Goal: Task Accomplishment & Management: Use online tool/utility

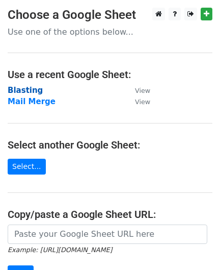
click at [23, 89] on strong "Blasting" at bounding box center [25, 90] width 35 height 9
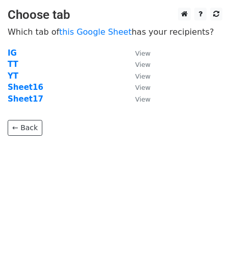
click at [26, 104] on td "Sheet17" at bounding box center [66, 99] width 117 height 12
click at [27, 100] on strong "Sheet17" at bounding box center [26, 98] width 36 height 9
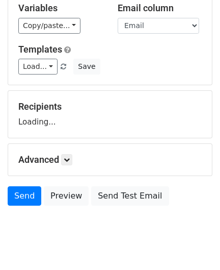
scroll to position [86, 0]
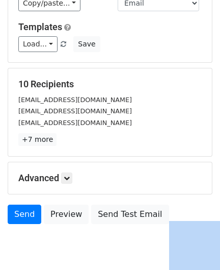
drag, startPoint x: 198, startPoint y: 221, endPoint x: 179, endPoint y: 217, distance: 18.8
click at [179, 217] on div "Send Preview Send Test Email" at bounding box center [110, 217] width 220 height 24
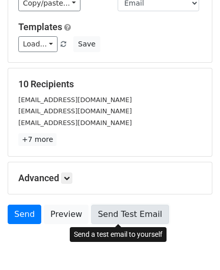
click at [109, 215] on link "Send Test Email" at bounding box center [130, 214] width 78 height 19
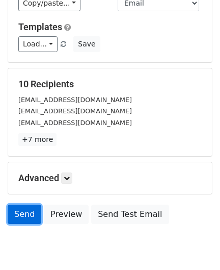
click at [30, 217] on link "Send" at bounding box center [25, 214] width 34 height 19
